Goal: Information Seeking & Learning: Learn about a topic

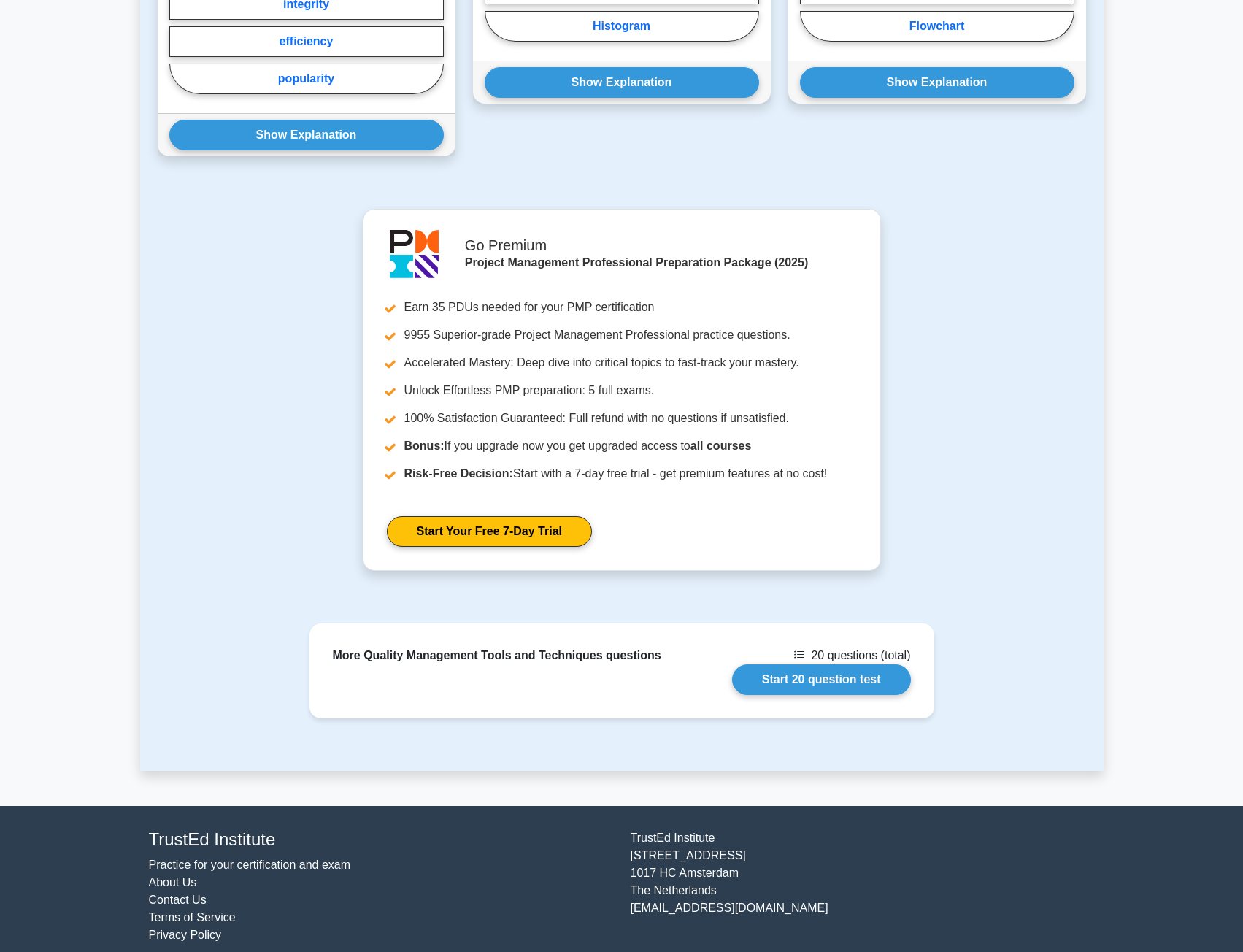
scroll to position [891, 0]
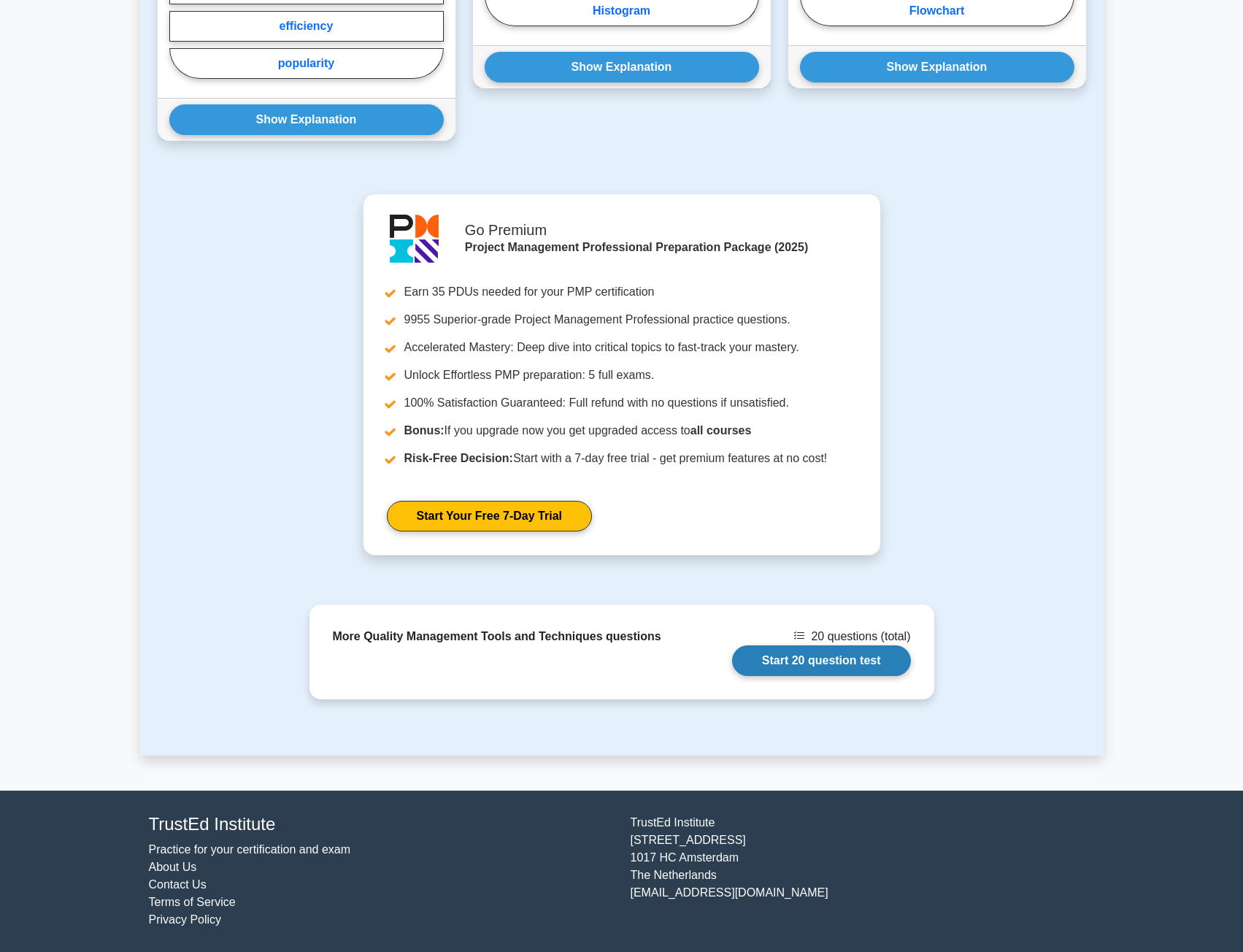
click at [854, 664] on link "Start 20 question test" at bounding box center [821, 661] width 179 height 31
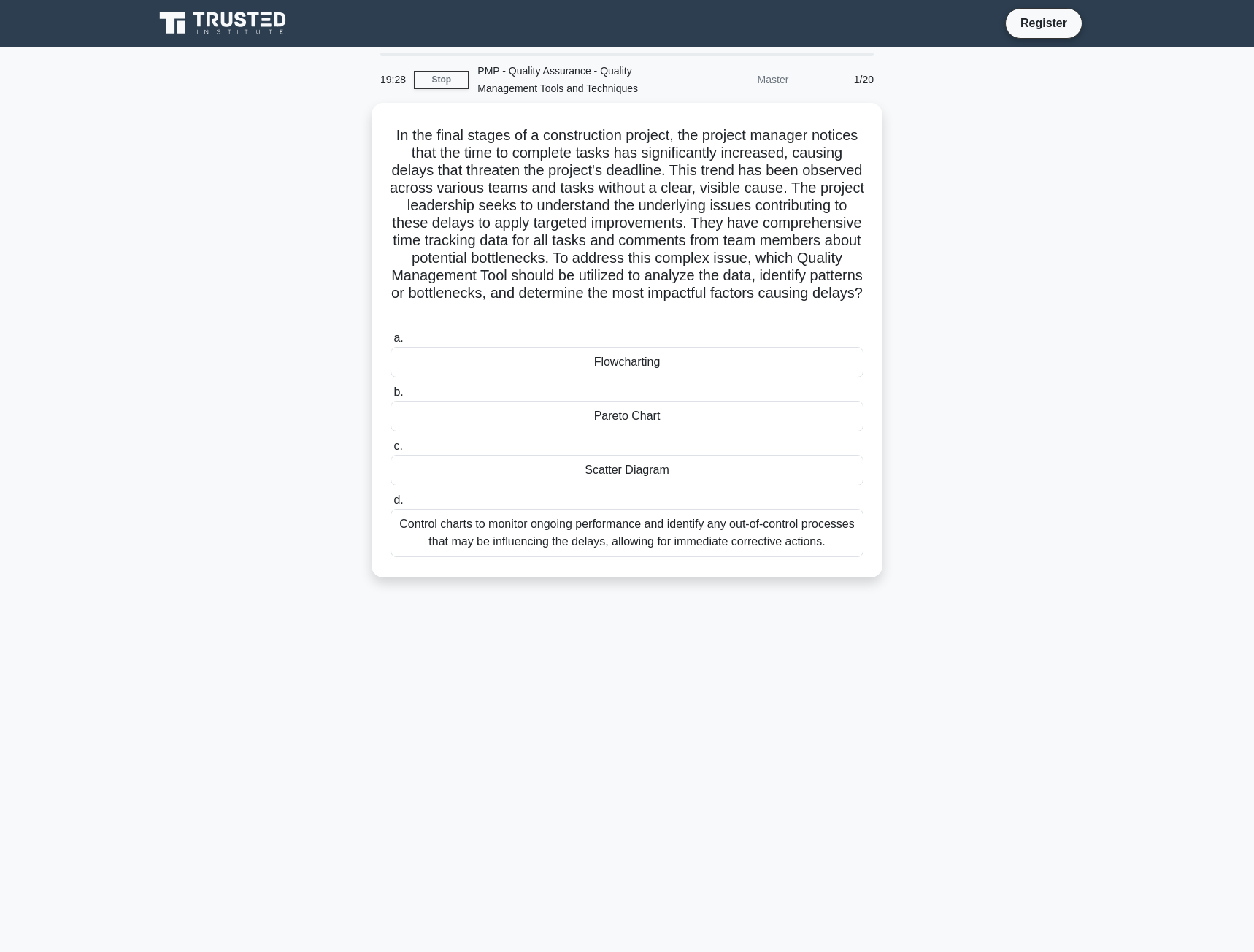
click at [661, 532] on div "Control charts to monitor ongoing performance and identify any out-of-control p…" at bounding box center [627, 533] width 473 height 49
click at [390, 505] on input "d. Control charts to monitor ongoing performance and identify any out-of-contro…" at bounding box center [390, 500] width 0 height 10
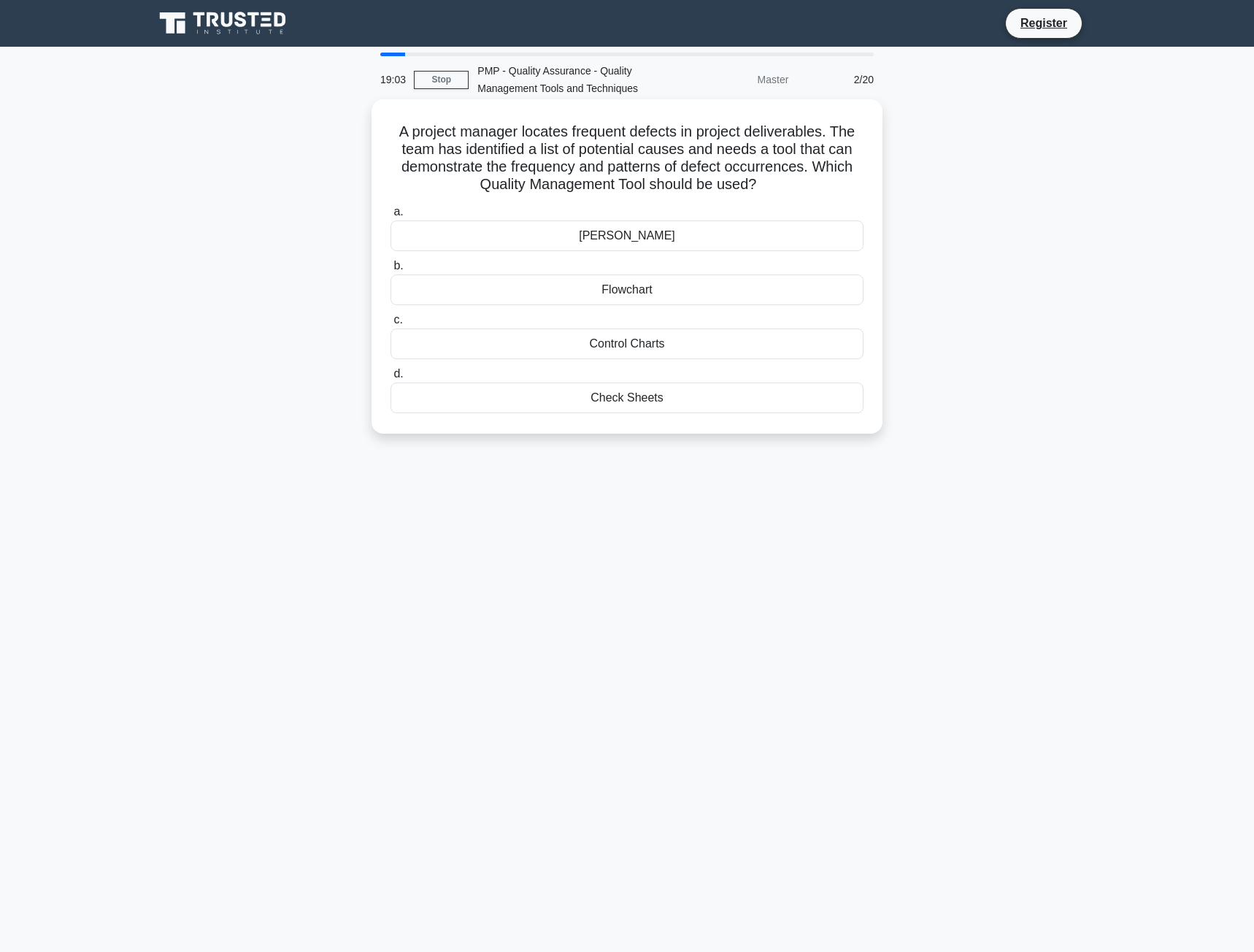
click at [674, 395] on div "Check Sheets" at bounding box center [627, 398] width 473 height 31
click at [390, 379] on input "d. Check Sheets" at bounding box center [390, 374] width 0 height 10
click at [715, 394] on div "Scatter Diagrams" at bounding box center [627, 398] width 473 height 31
click at [390, 379] on input "d. Scatter Diagrams" at bounding box center [390, 374] width 0 height 10
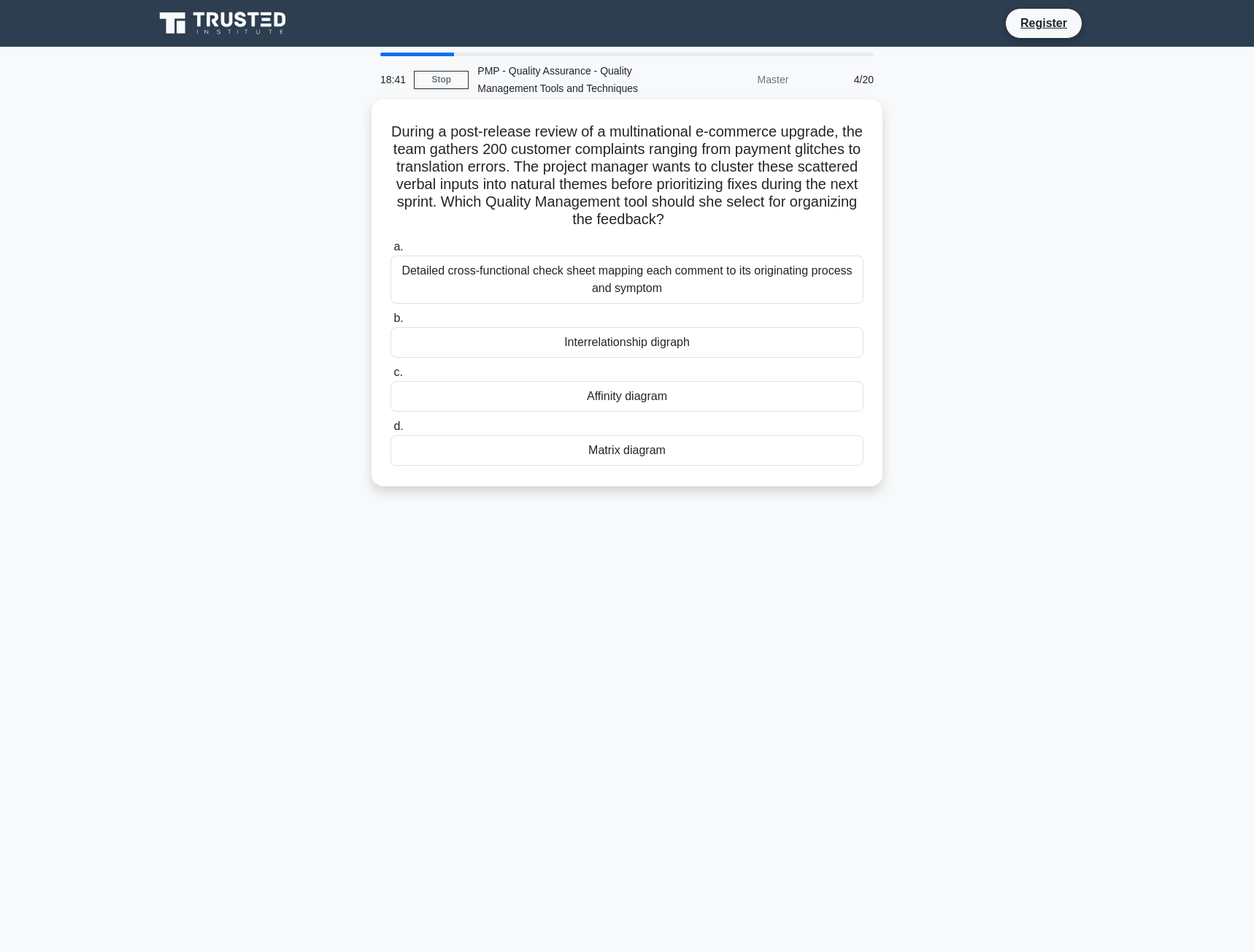
click at [697, 389] on div "Affinity diagram" at bounding box center [627, 396] width 473 height 31
click at [390, 377] on input "c. Affinity diagram" at bounding box center [390, 373] width 0 height 10
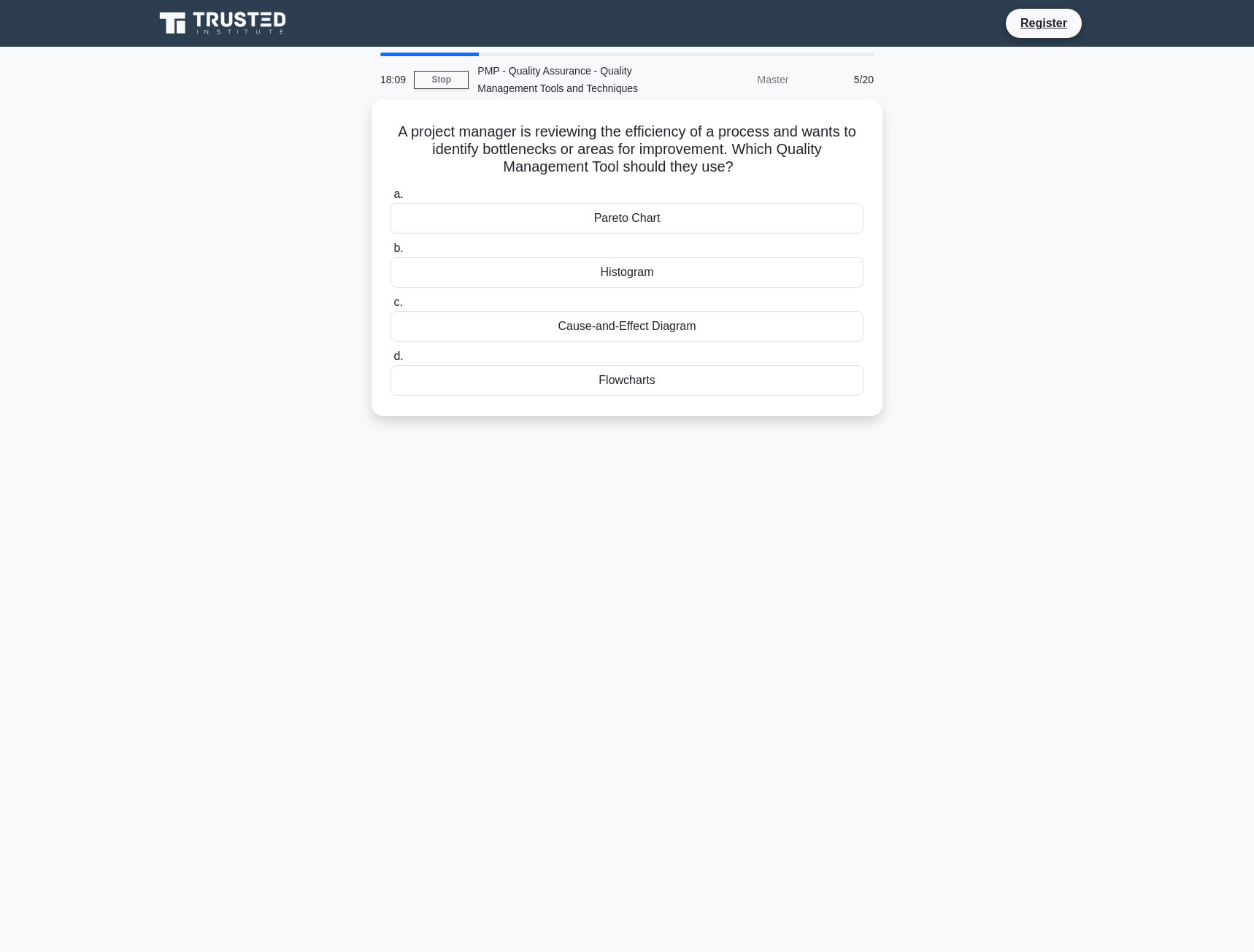
click at [714, 382] on div "Flowcharts" at bounding box center [627, 381] width 473 height 31
click at [390, 361] on input "d. Flowcharts" at bounding box center [390, 357] width 0 height 10
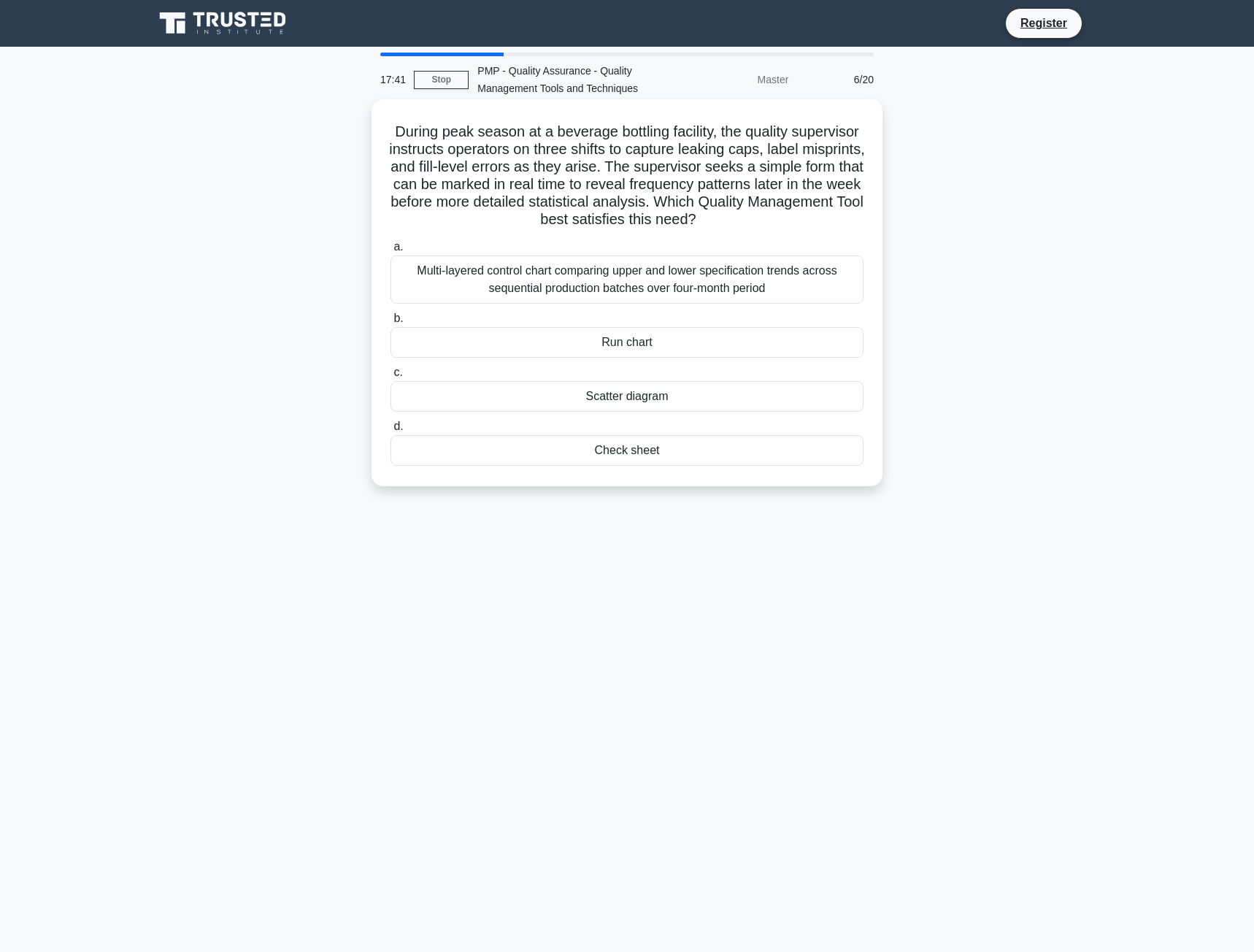
click at [699, 453] on div "Check sheet" at bounding box center [627, 451] width 473 height 31
click at [390, 431] on input "d. Check sheet" at bounding box center [390, 426] width 0 height 10
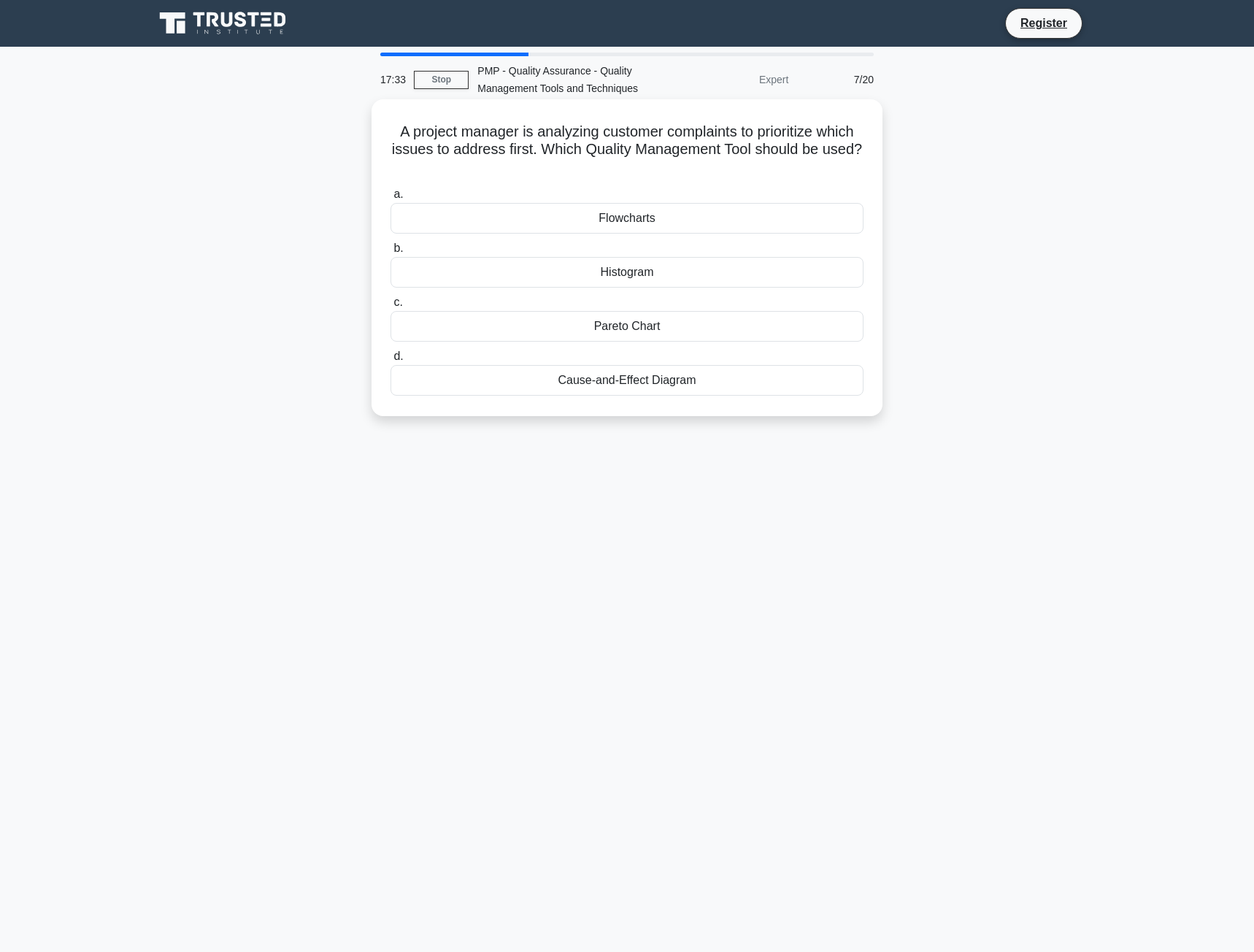
click at [752, 386] on div "Cause-and-Effect Diagram" at bounding box center [627, 381] width 473 height 31
click at [390, 361] on input "d. Cause-and-Effect Diagram" at bounding box center [390, 357] width 0 height 10
click at [680, 374] on div "Scatter Diagram" at bounding box center [627, 381] width 473 height 31
click at [390, 361] on input "d. Scatter Diagram" at bounding box center [390, 357] width 0 height 10
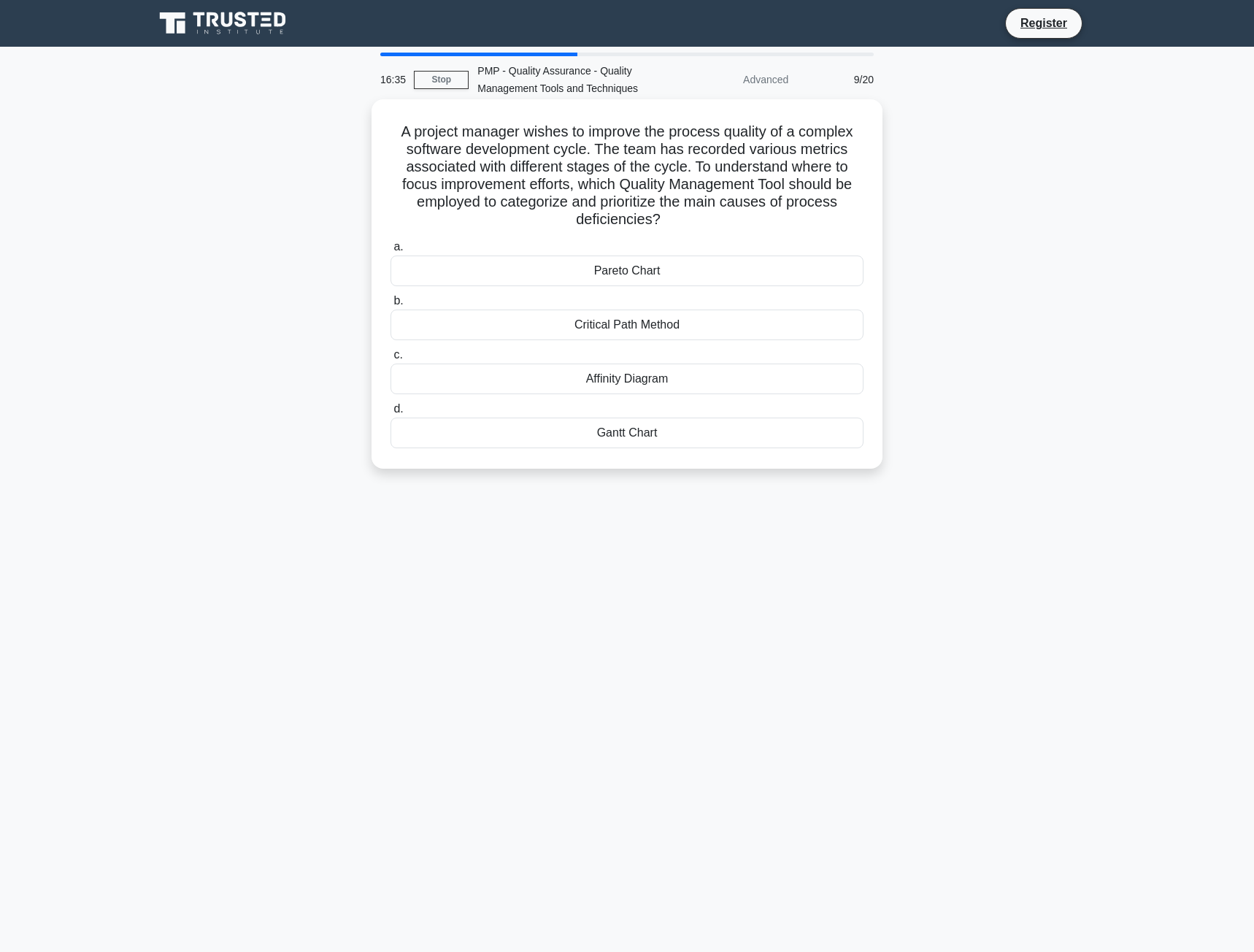
click at [726, 324] on div "Critical Path Method" at bounding box center [627, 325] width 473 height 31
click at [390, 306] on input "b. Critical Path Method" at bounding box center [390, 301] width 0 height 10
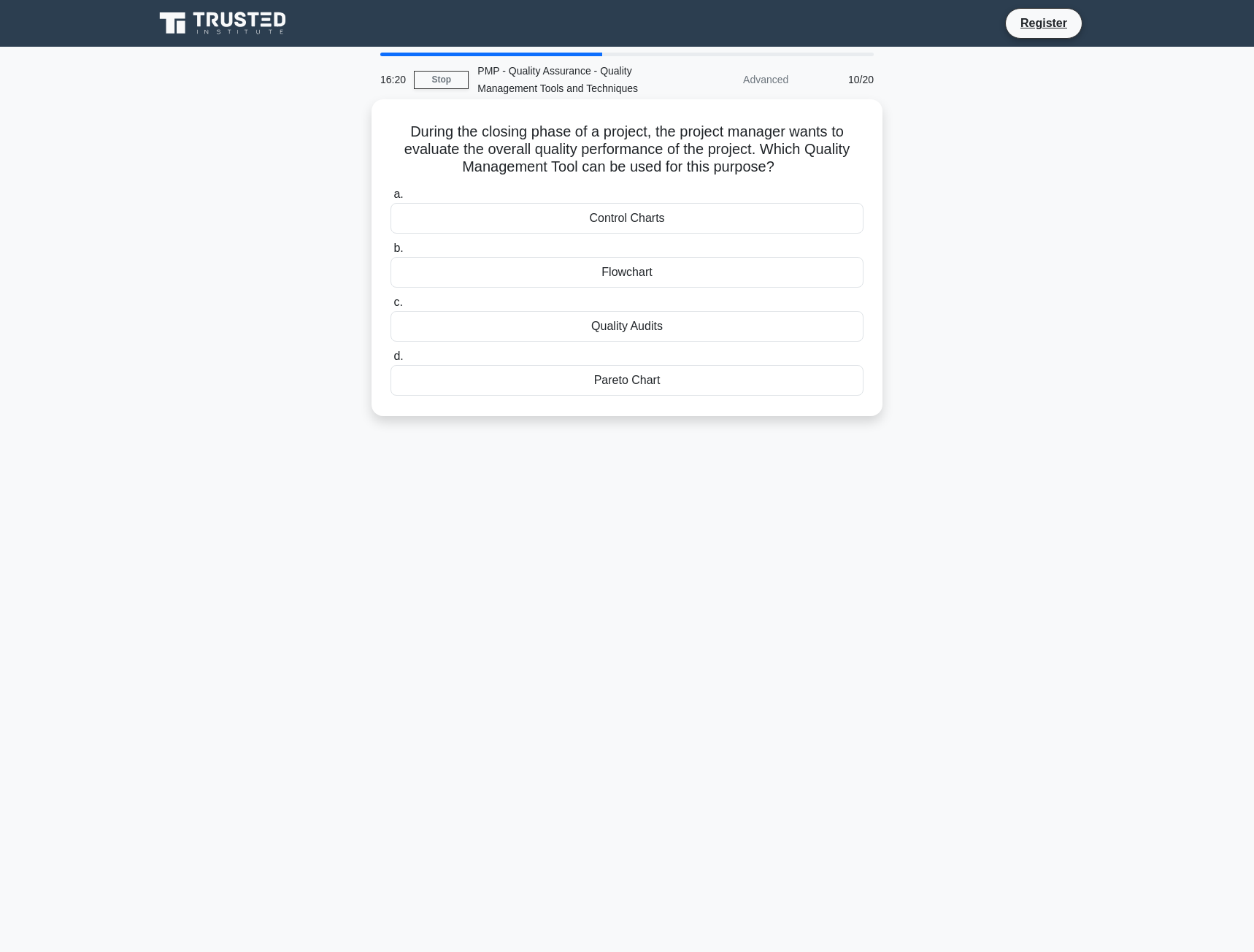
click at [749, 213] on div "Control Charts" at bounding box center [627, 219] width 473 height 31
click at [390, 199] on input "a. Control Charts" at bounding box center [390, 194] width 0 height 10
click at [679, 376] on div "Five Whys technique" at bounding box center [627, 381] width 473 height 31
click at [390, 361] on input "d. Five Whys technique" at bounding box center [390, 357] width 0 height 10
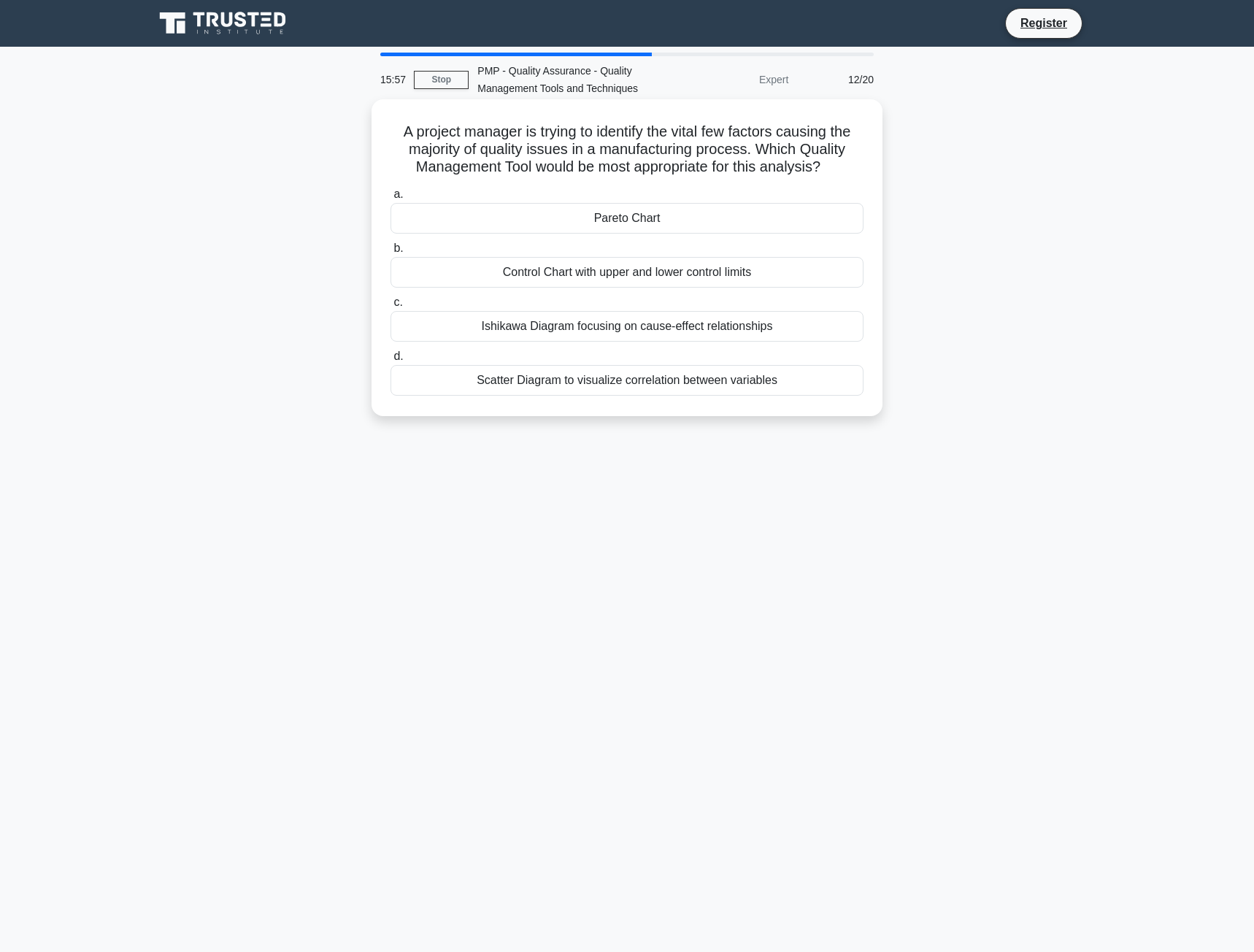
click at [701, 216] on div "Pareto Chart" at bounding box center [627, 219] width 473 height 31
click at [390, 199] on input "a. Pareto Chart" at bounding box center [390, 194] width 0 height 10
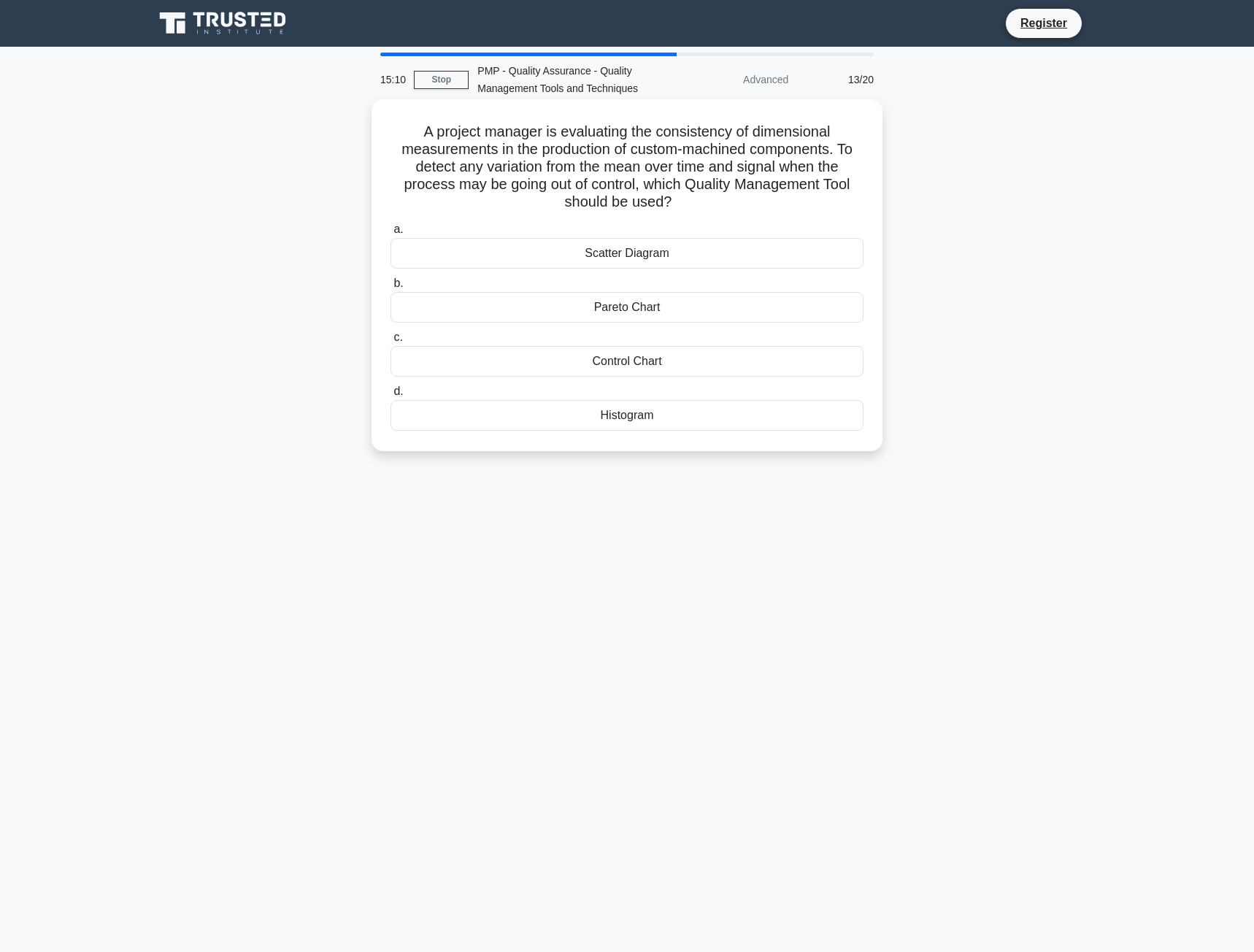
click at [740, 359] on div "Control Chart" at bounding box center [627, 361] width 473 height 31
click at [390, 342] on input "c. Control Chart" at bounding box center [390, 338] width 0 height 10
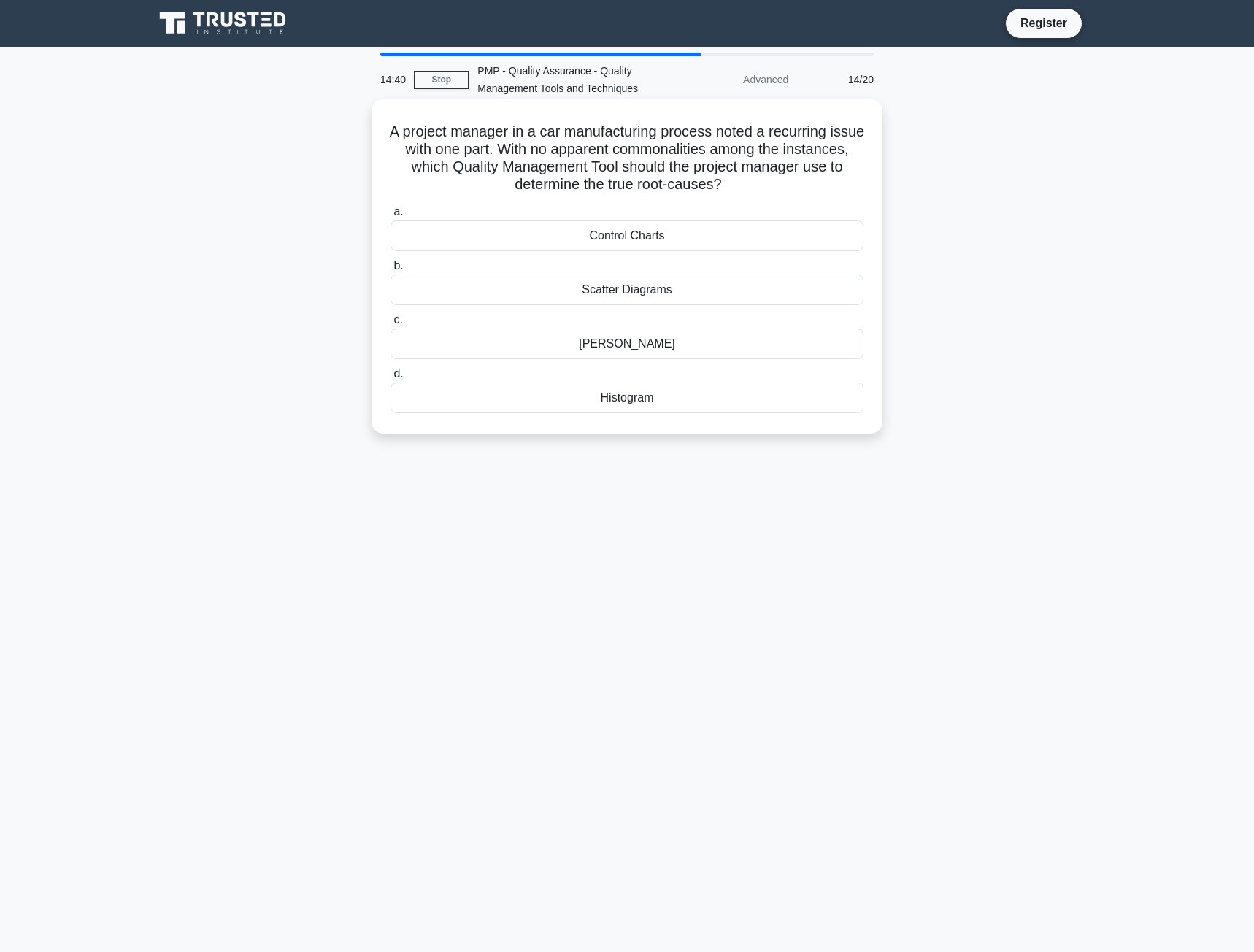
click at [717, 290] on div "Scatter Diagrams" at bounding box center [627, 289] width 473 height 31
click at [390, 271] on input "b. Scatter Diagrams" at bounding box center [390, 266] width 0 height 10
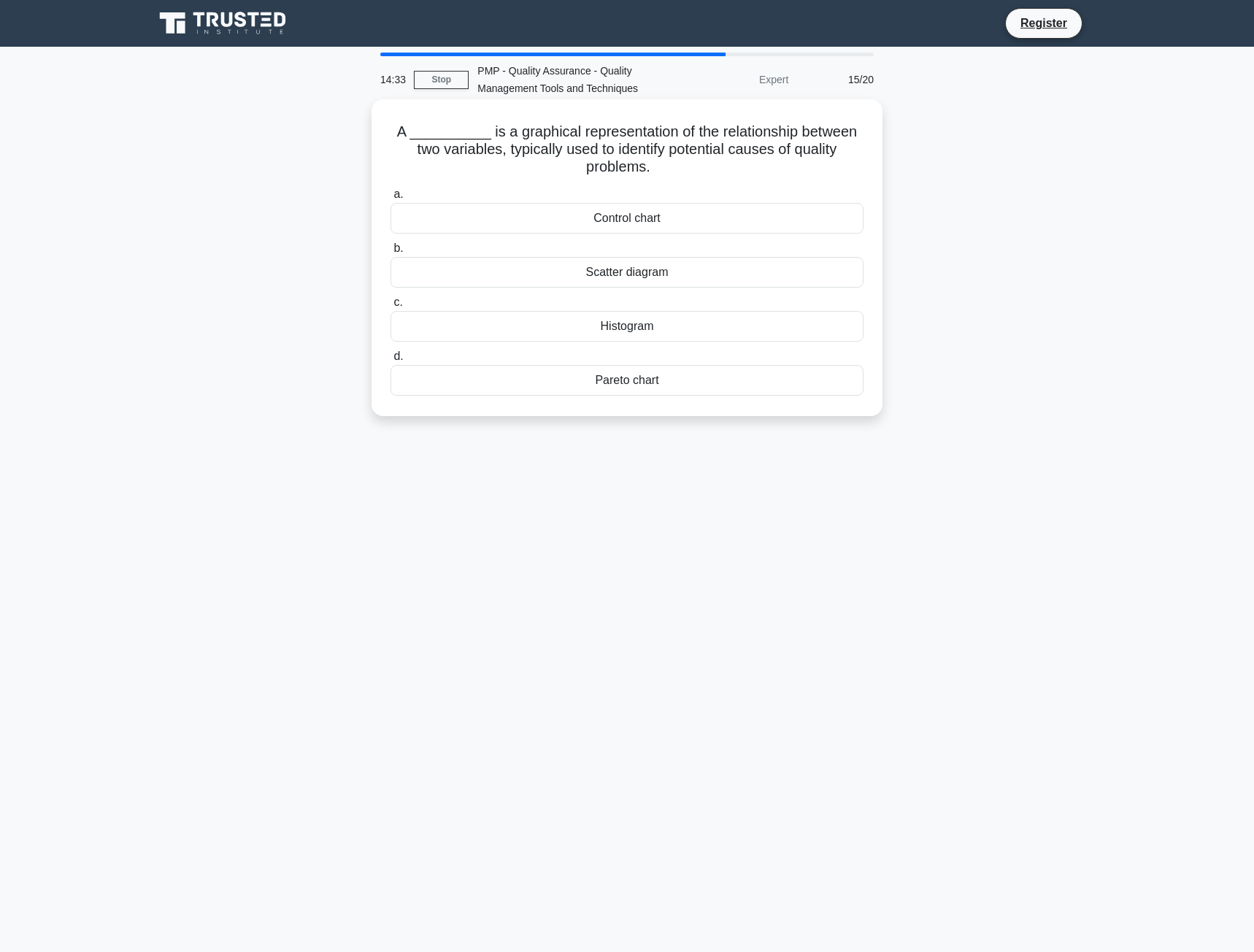
click at [724, 266] on div "Scatter diagram" at bounding box center [627, 272] width 473 height 31
click at [390, 254] on input "b. Scatter diagram" at bounding box center [390, 249] width 0 height 10
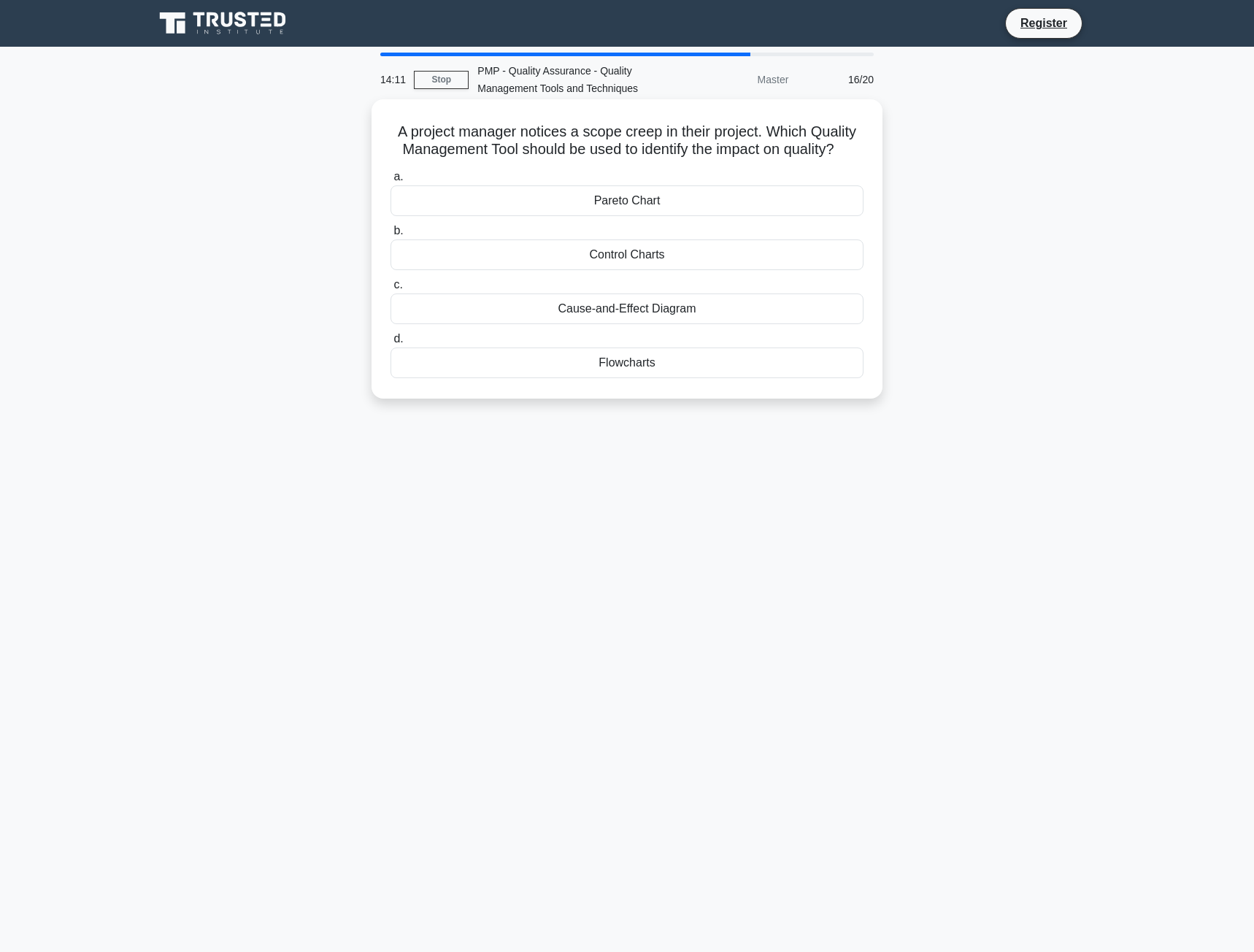
click at [688, 312] on div "Cause-and-Effect Diagram" at bounding box center [627, 309] width 473 height 31
click at [390, 289] on input "c. Cause-and-Effect Diagram" at bounding box center [390, 285] width 0 height 10
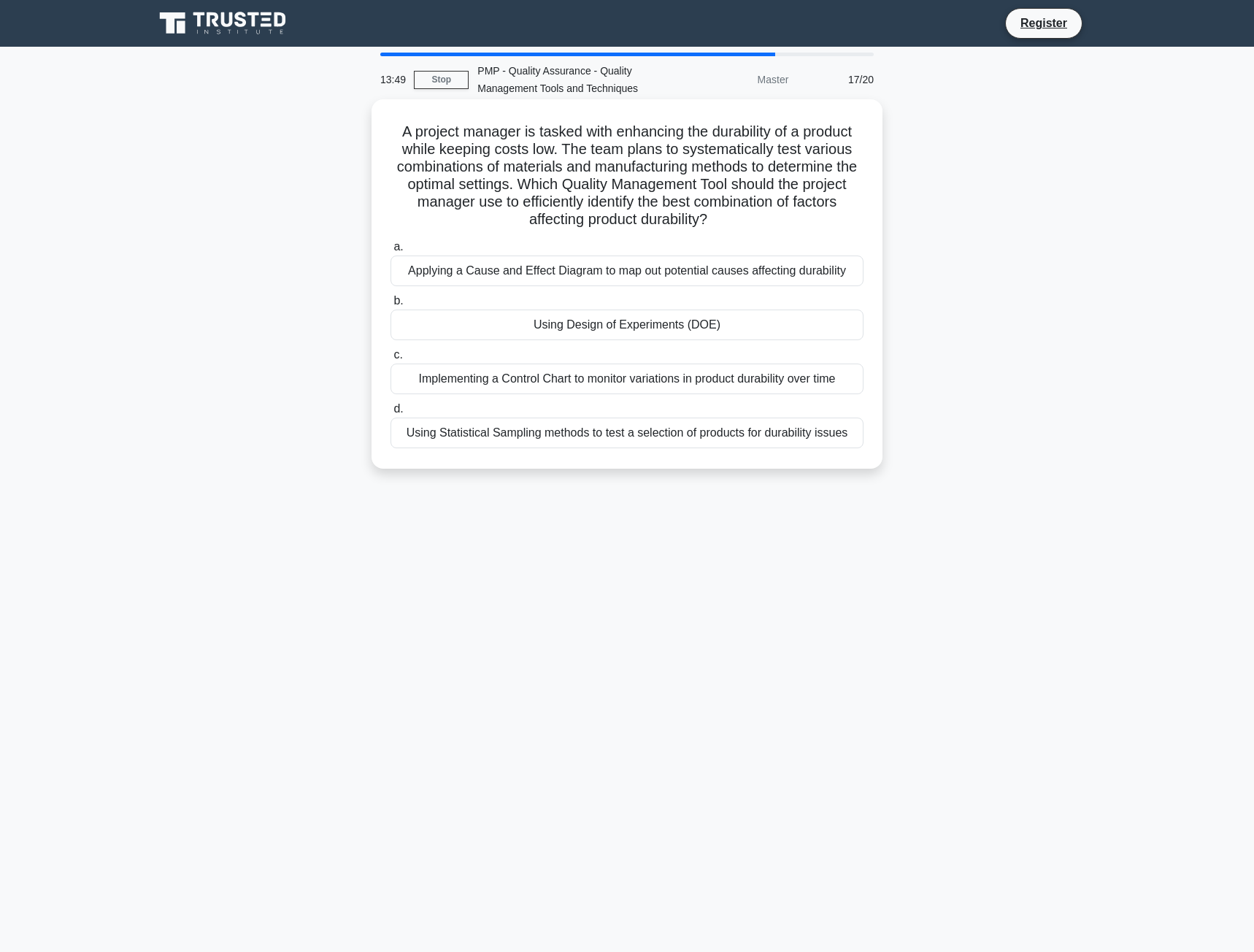
click at [705, 324] on div "Using Design of Experiments (DOE)" at bounding box center [627, 325] width 473 height 31
click at [390, 306] on input "b. Using Design of Experiments (DOE)" at bounding box center [390, 301] width 0 height 10
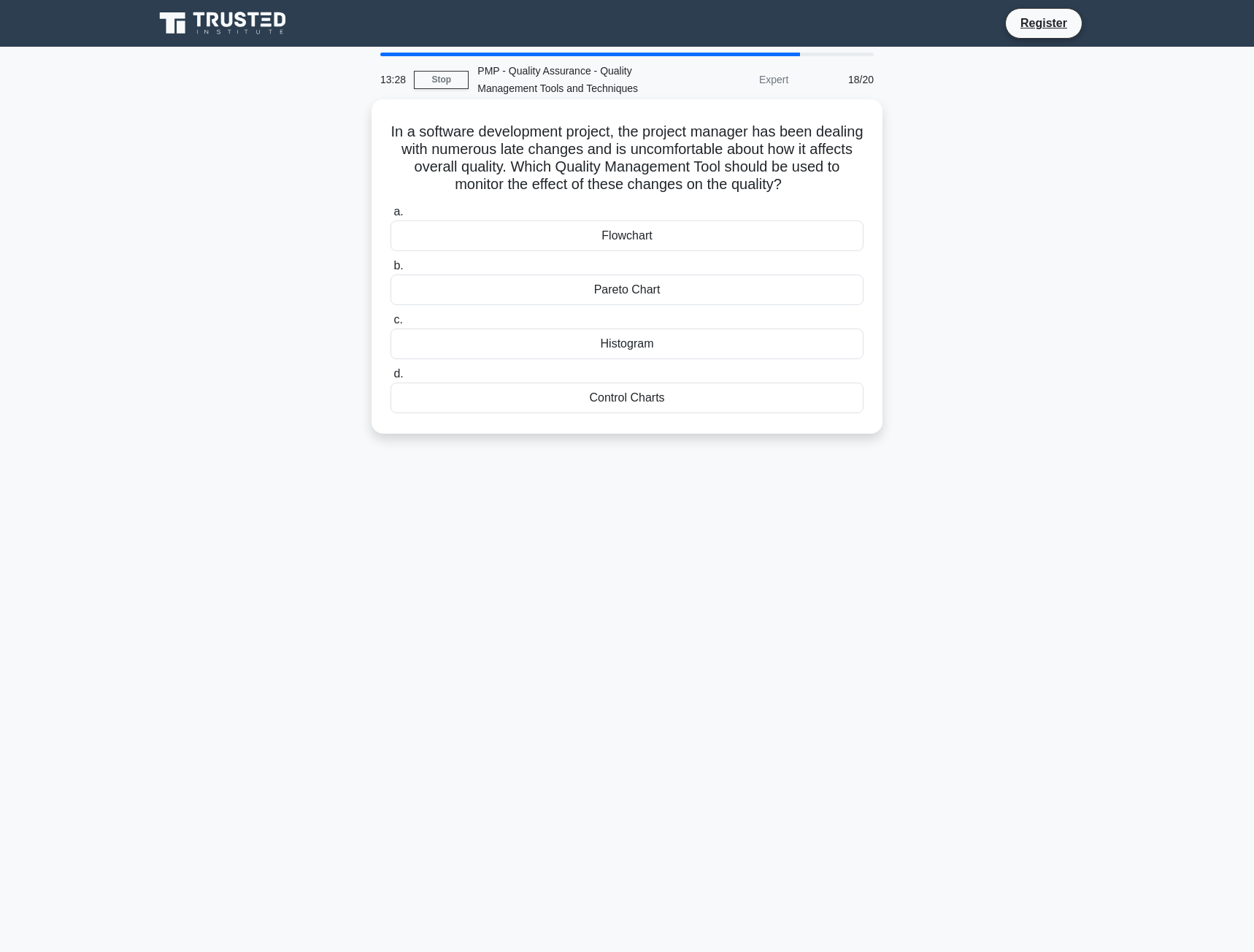
click at [711, 399] on div "Control Charts" at bounding box center [627, 398] width 473 height 31
click at [390, 379] on input "d. Control Charts" at bounding box center [390, 374] width 0 height 10
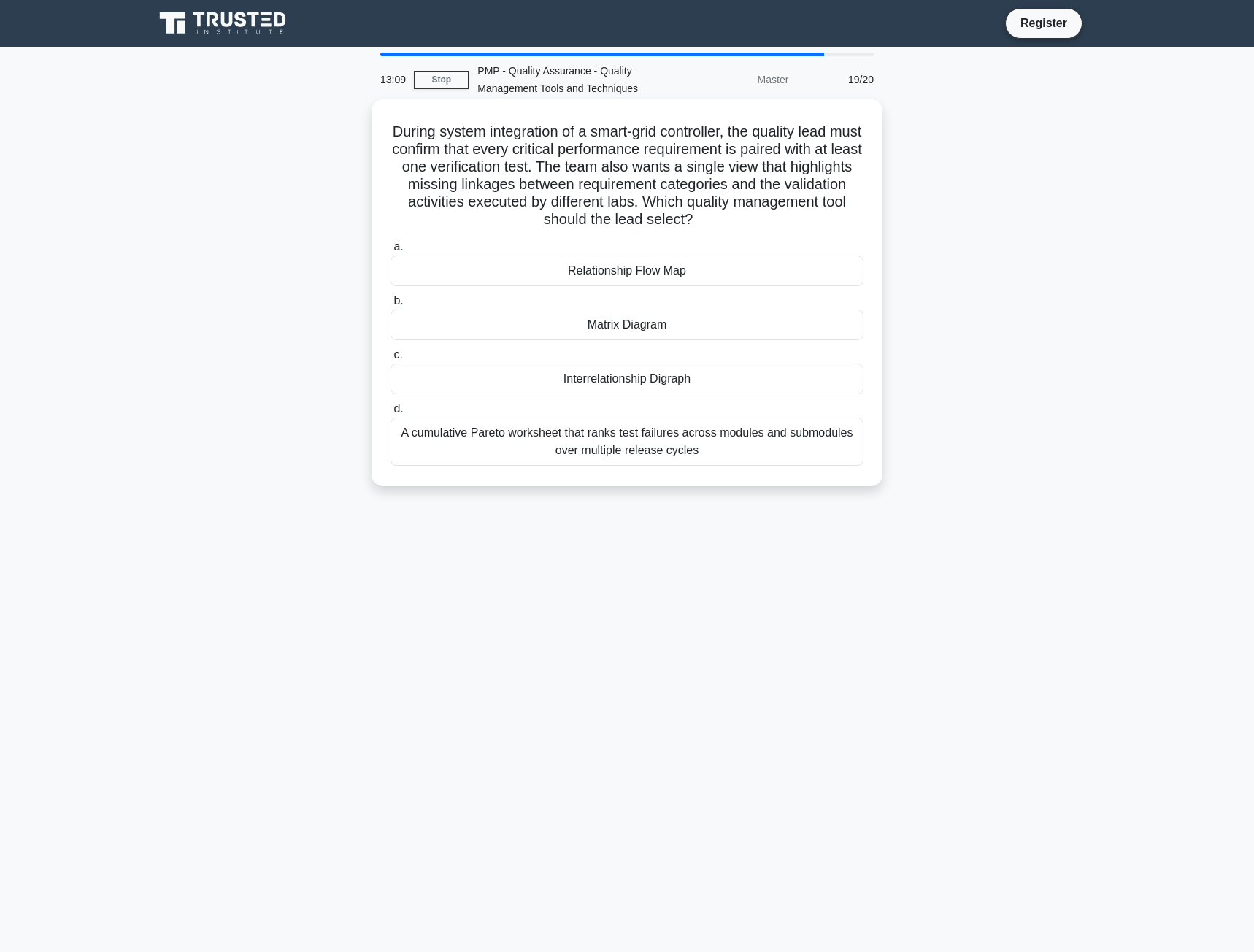
click at [779, 383] on div "Interrelationship Digraph" at bounding box center [627, 379] width 473 height 31
click at [390, 359] on input "c. Interrelationship Digraph" at bounding box center [390, 356] width 0 height 10
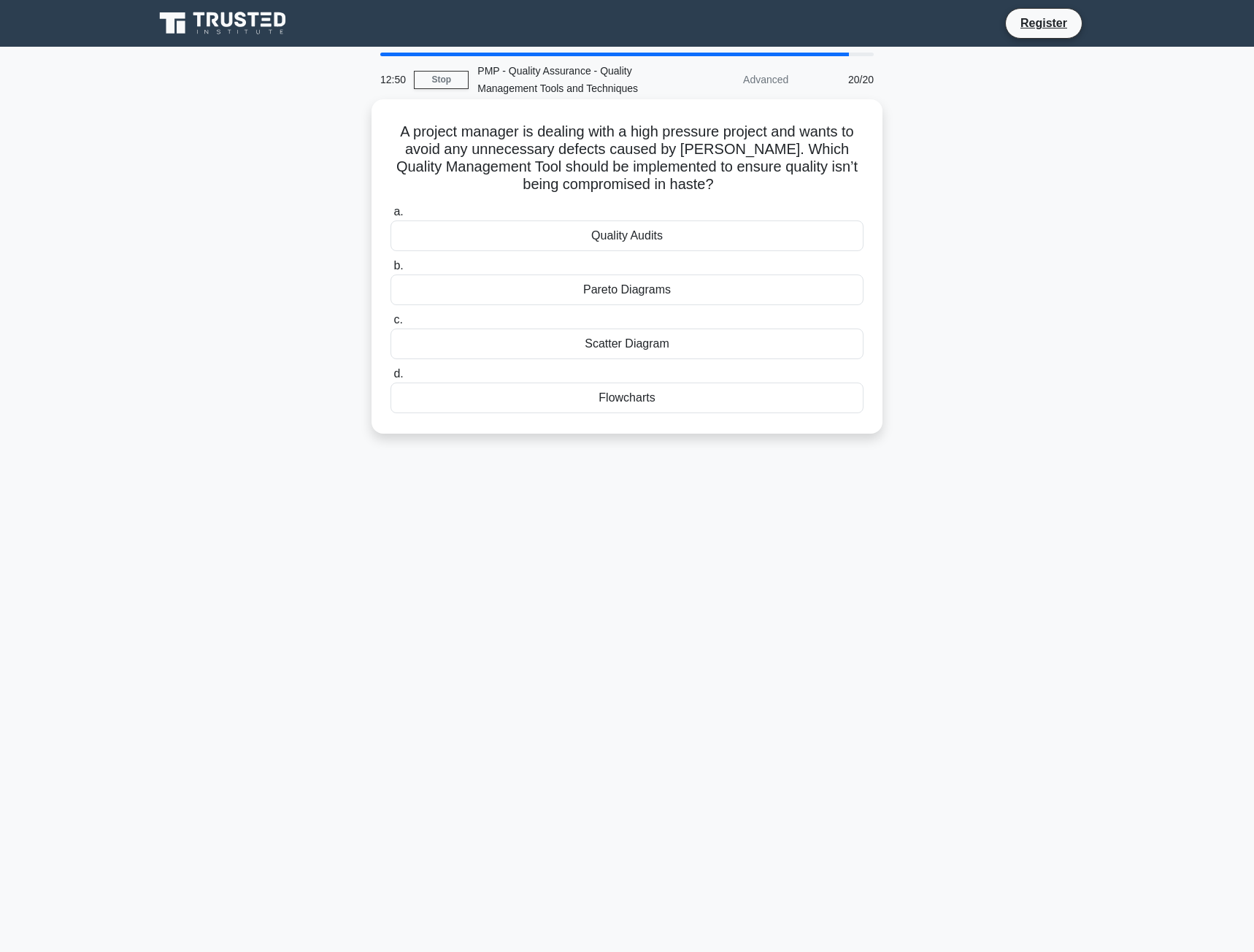
click at [767, 231] on div "Quality Audits" at bounding box center [627, 236] width 473 height 31
click at [390, 217] on input "a. Quality Audits" at bounding box center [390, 212] width 0 height 10
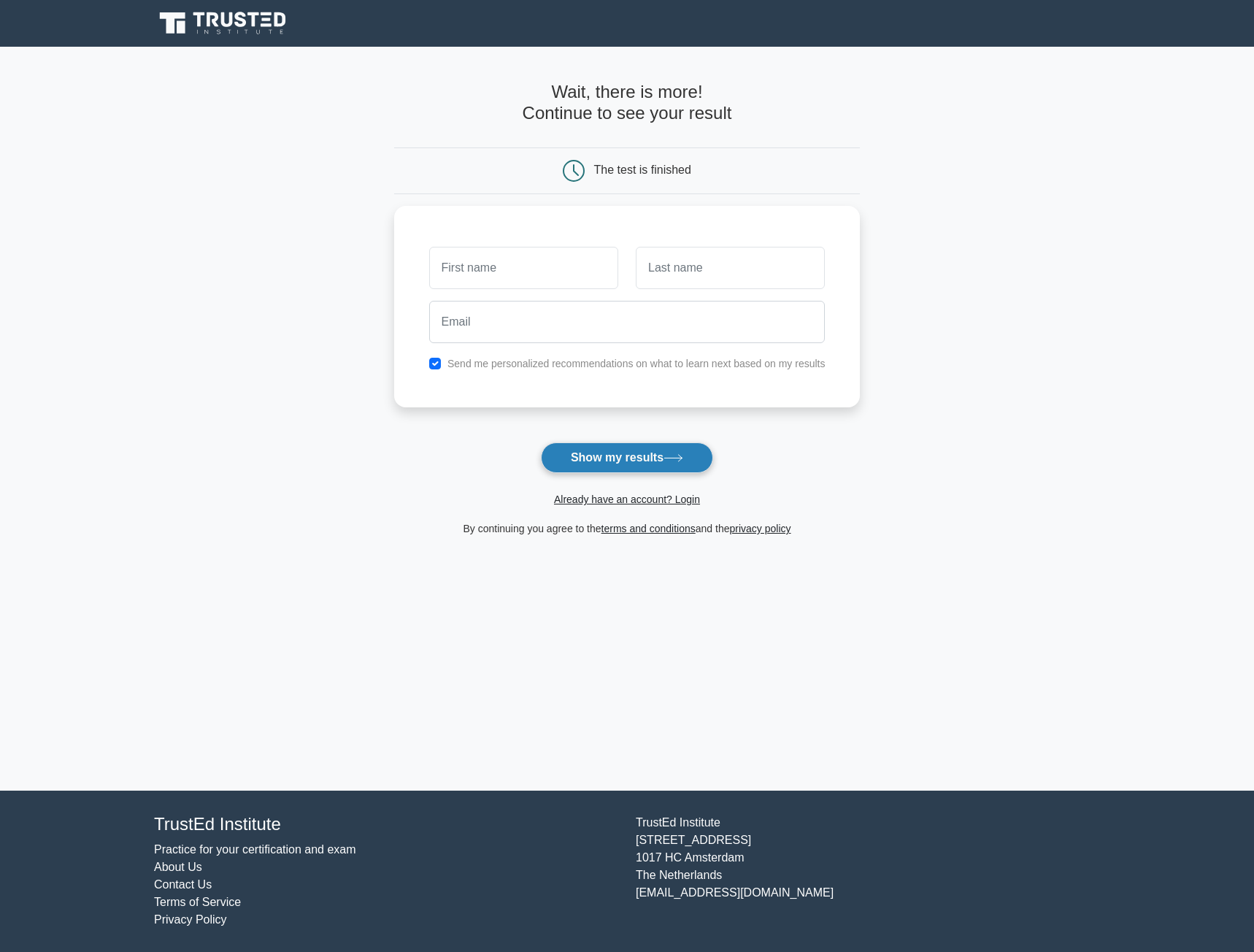
click at [637, 462] on button "Show my results" at bounding box center [627, 458] width 172 height 31
click at [499, 268] on input "text" at bounding box center [524, 264] width 189 height 43
type input "[PERSON_NAME]"
click at [711, 268] on input "text" at bounding box center [729, 264] width 189 height 43
type input "Holt"
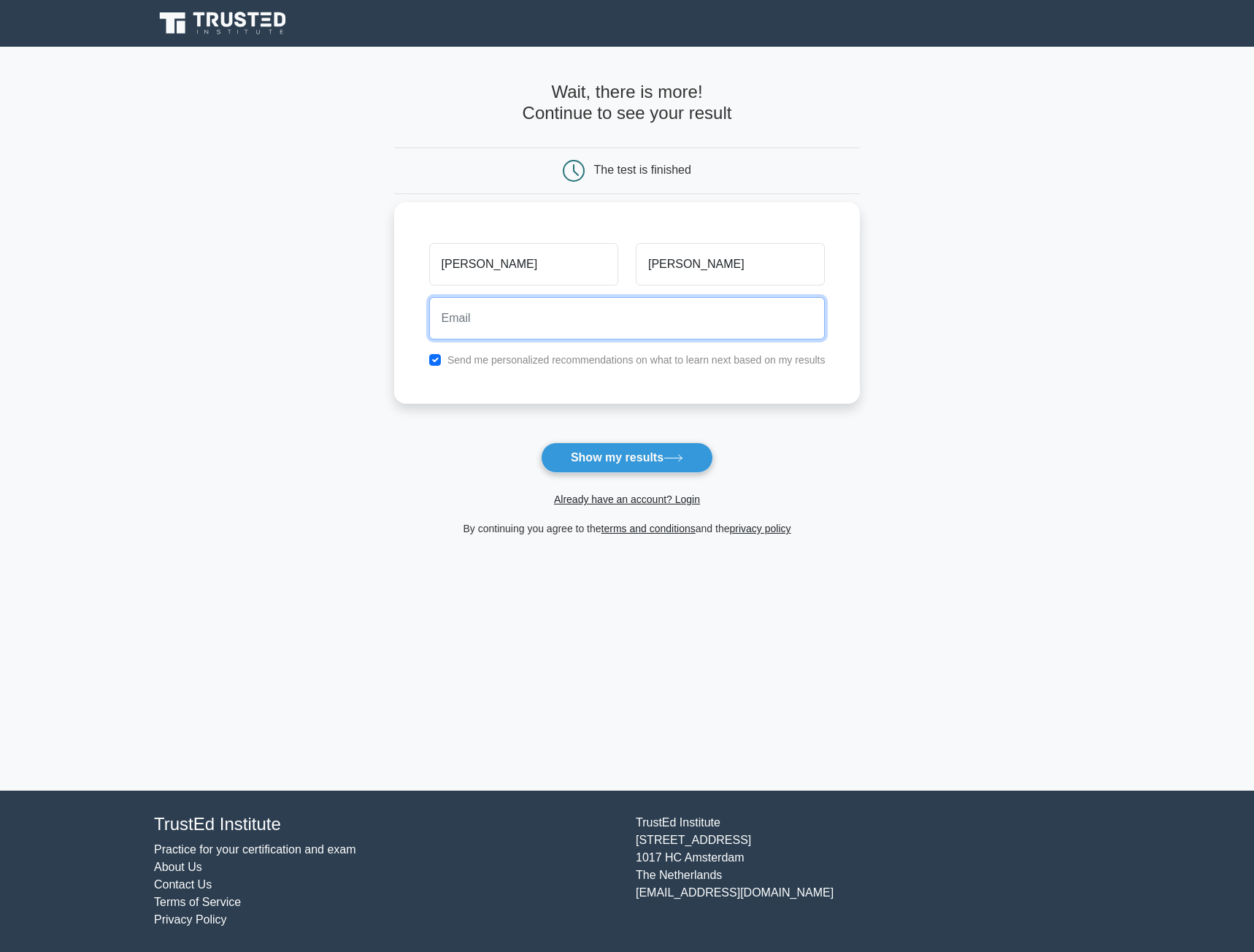
click at [535, 315] on input "email" at bounding box center [627, 319] width 396 height 43
type input "sholt10@gmail.com"
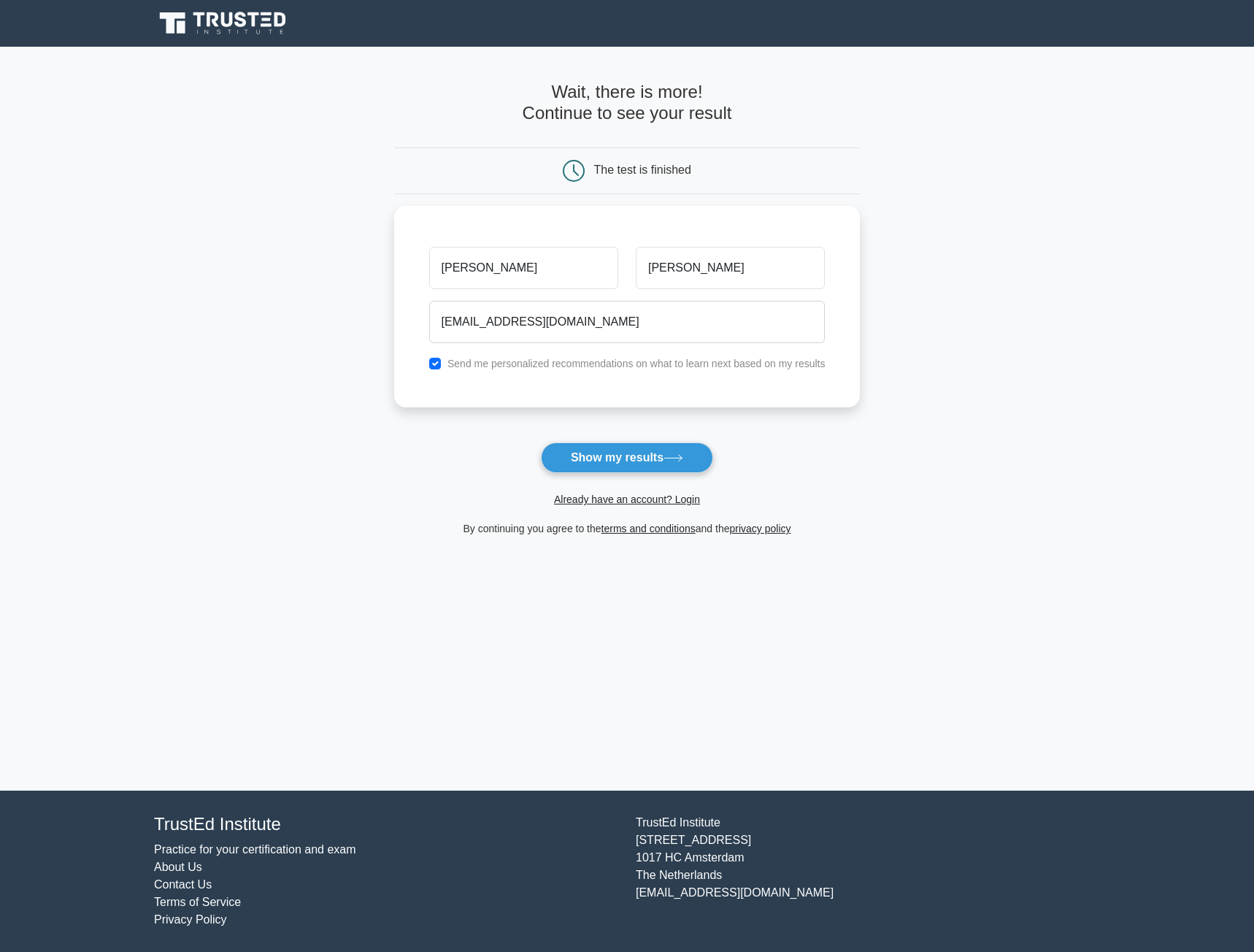
click at [618, 457] on button "Show my results" at bounding box center [627, 458] width 172 height 31
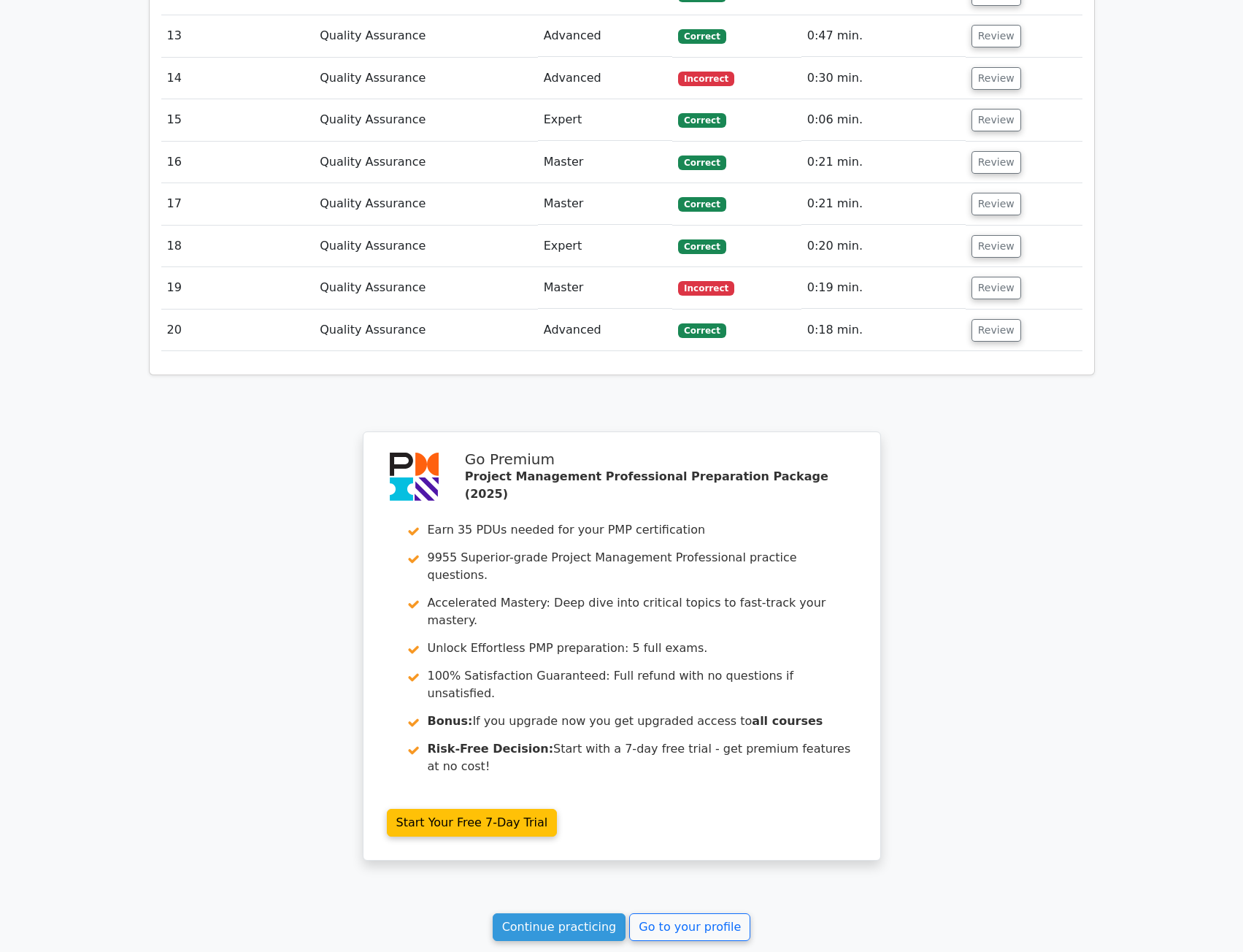
scroll to position [2606, 0]
